Goal: Go to known website: Access a specific website the user already knows

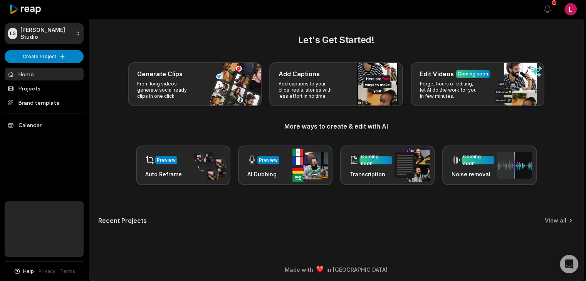
scroll to position [2, 0]
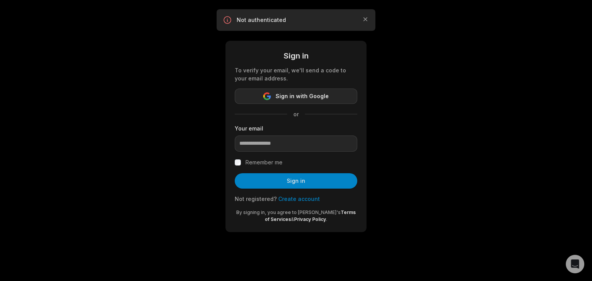
click at [291, 97] on span "Sign in with Google" at bounding box center [302, 96] width 53 height 9
